Goal: Find specific page/section: Find specific page/section

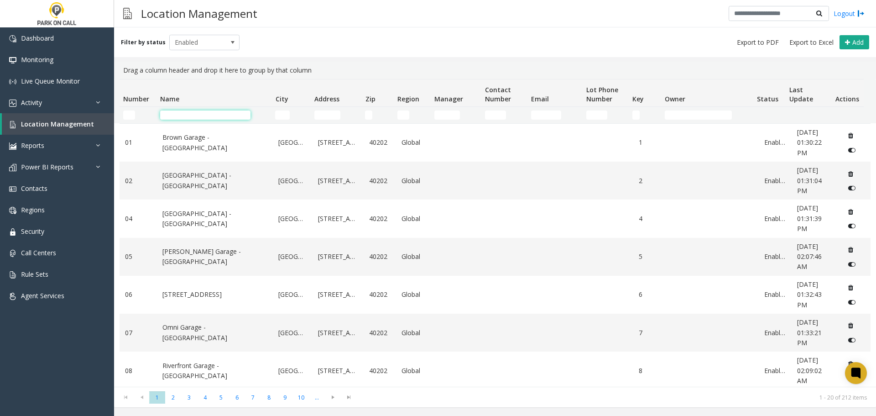
click at [222, 114] on input "Name Filter" at bounding box center [205, 114] width 90 height 9
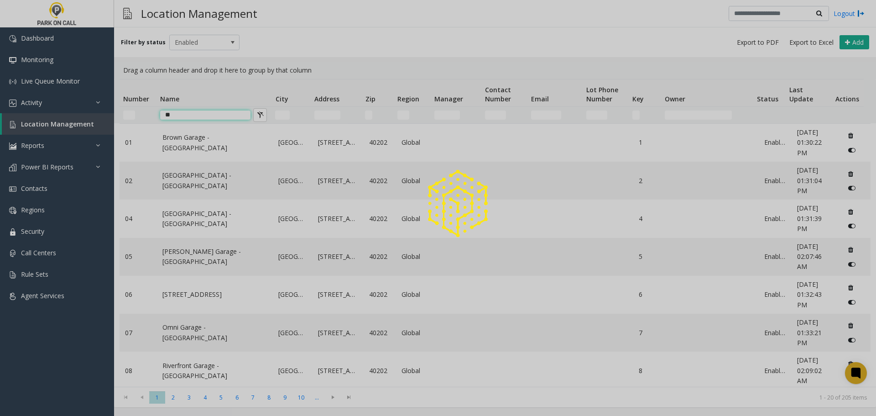
type input "*"
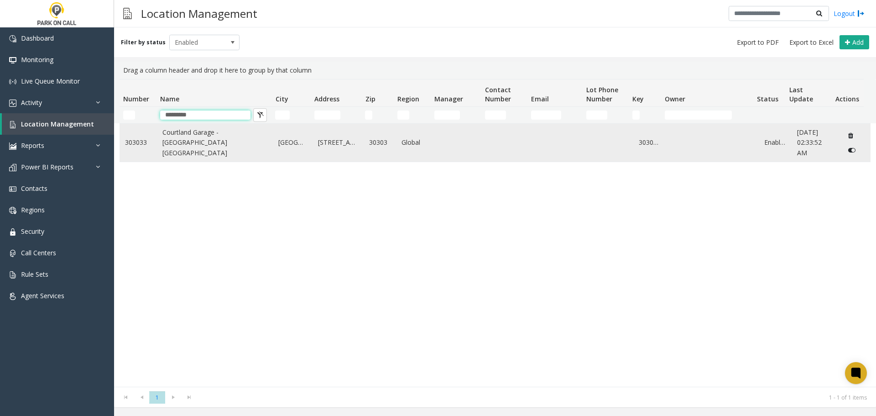
type input "*********"
click at [173, 140] on link "Courtland Garage - [GEOGRAPHIC_DATA] [GEOGRAPHIC_DATA]" at bounding box center [214, 142] width 105 height 31
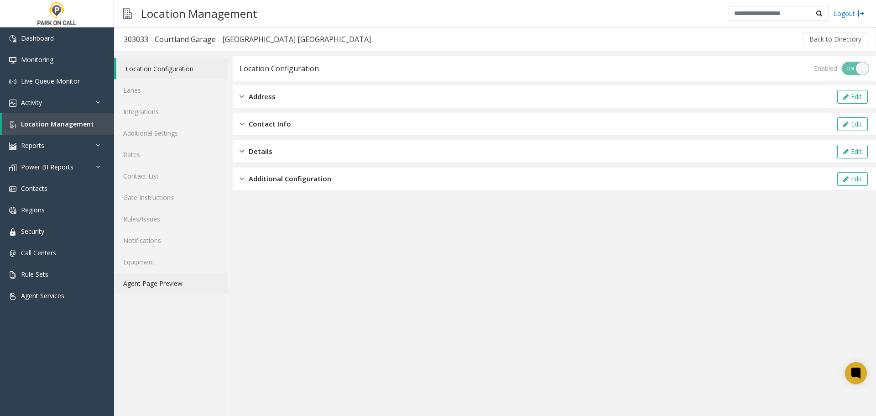
click at [160, 283] on link "Agent Page Preview" at bounding box center [171, 282] width 114 height 21
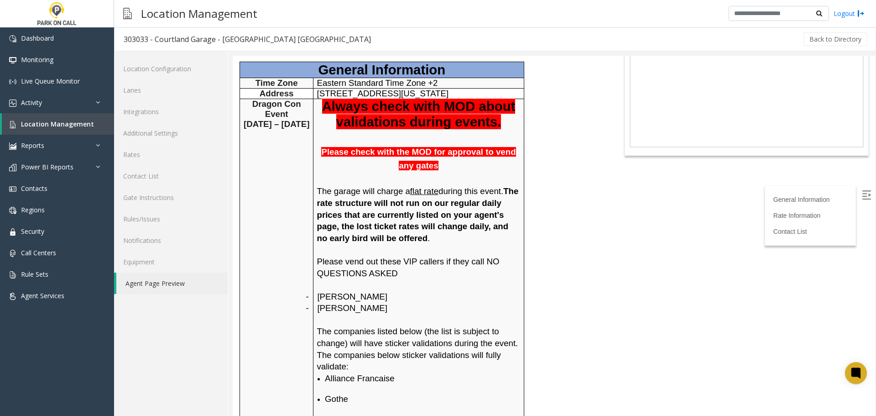
scroll to position [91, 0]
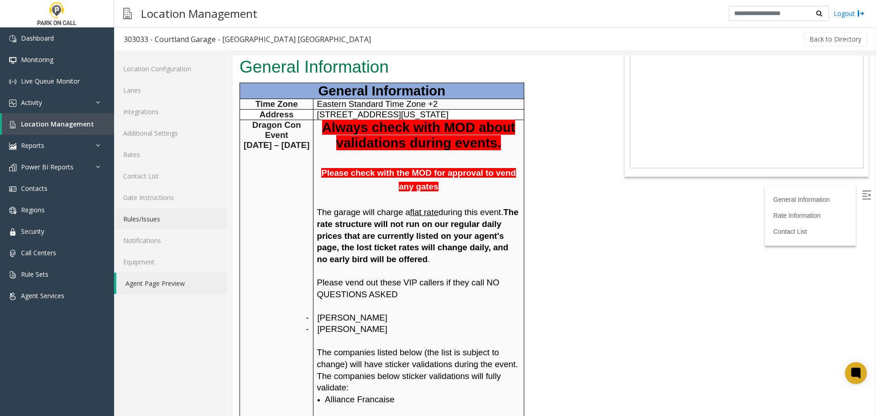
click at [141, 219] on link "Rules/Issues" at bounding box center [171, 218] width 114 height 21
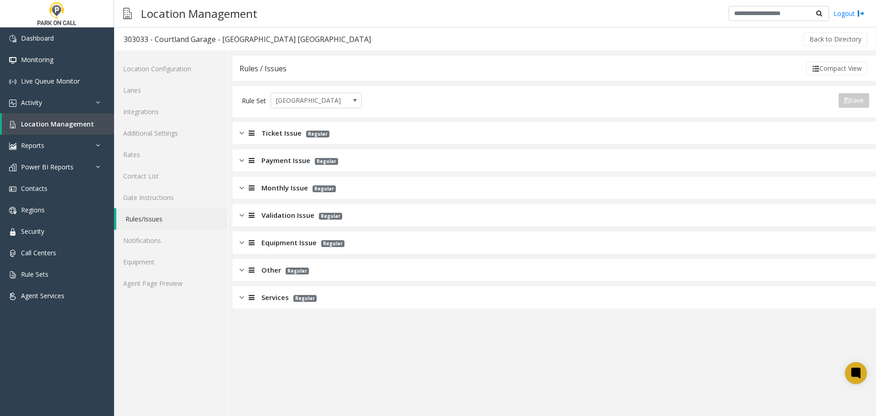
click at [241, 135] on img at bounding box center [242, 133] width 5 height 10
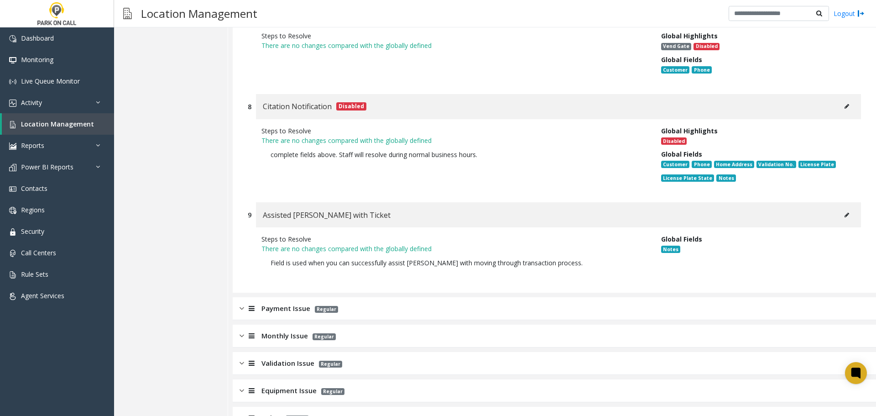
scroll to position [2131, 0]
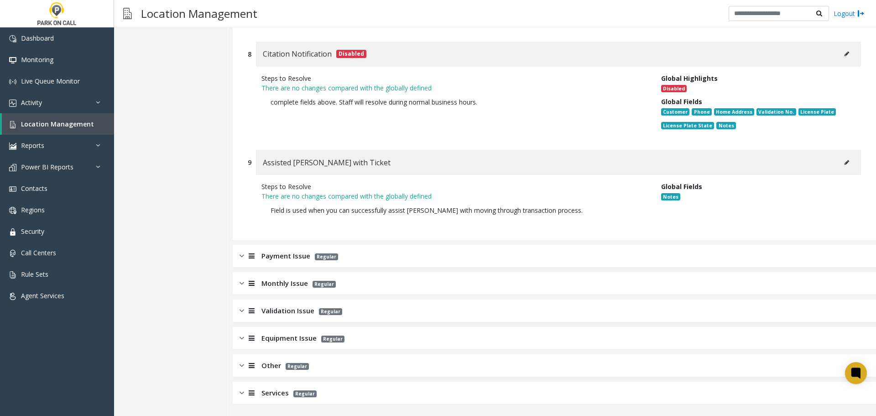
click at [267, 254] on span "Payment Issue" at bounding box center [285, 256] width 49 height 10
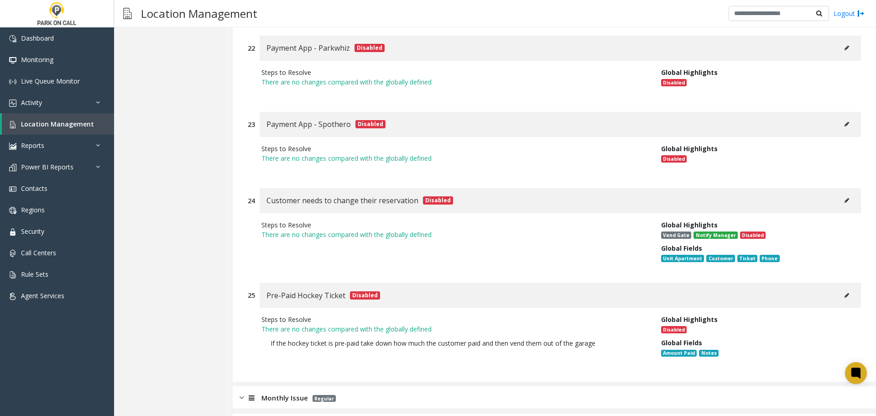
scroll to position [5276, 0]
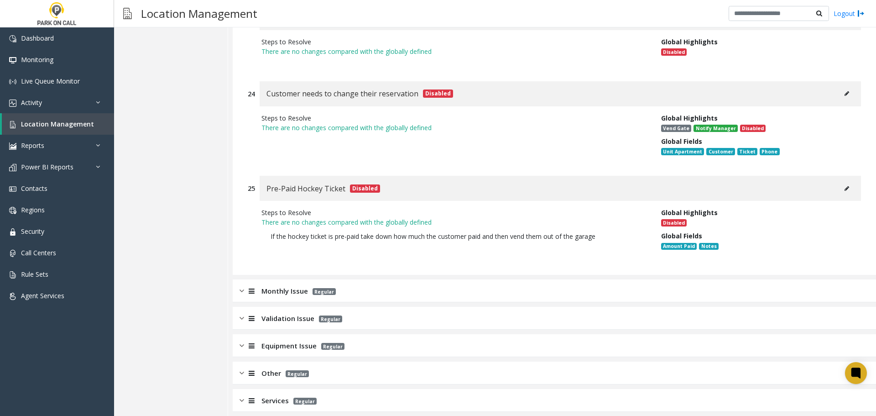
click at [276, 279] on div "Monthly Issue Regular" at bounding box center [554, 290] width 643 height 23
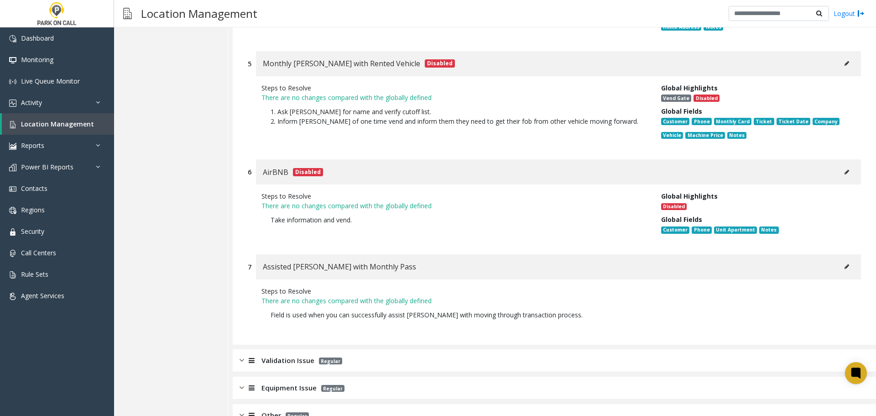
scroll to position [6188, 0]
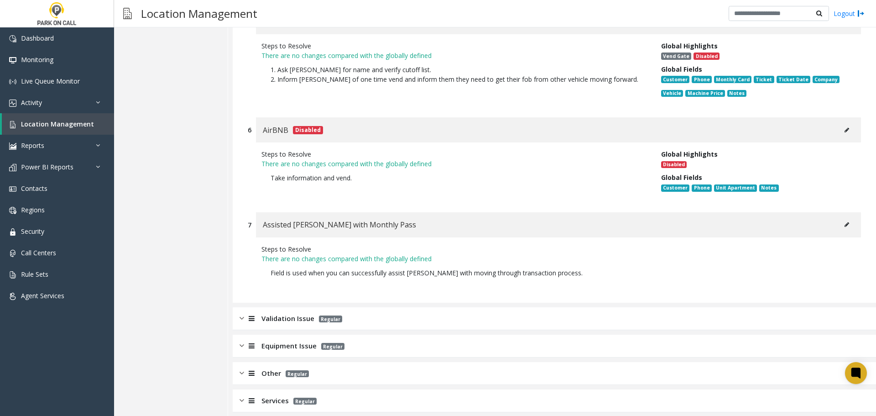
click at [264, 313] on span "Validation Issue" at bounding box center [287, 318] width 53 height 10
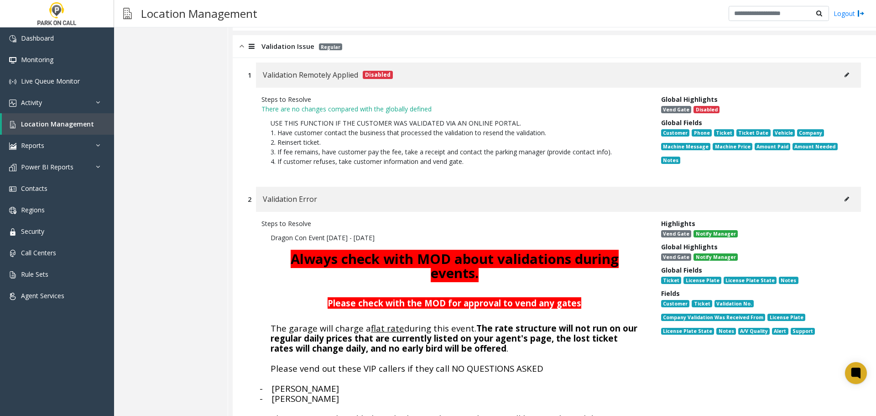
scroll to position [6507, 0]
